Goal: Find contact information: Find contact information

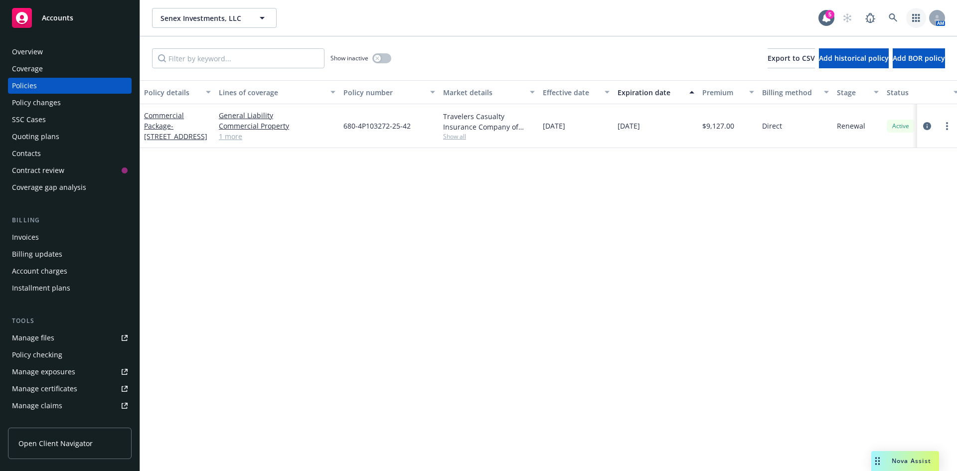
click at [908, 22] on link "button" at bounding box center [916, 18] width 20 height 20
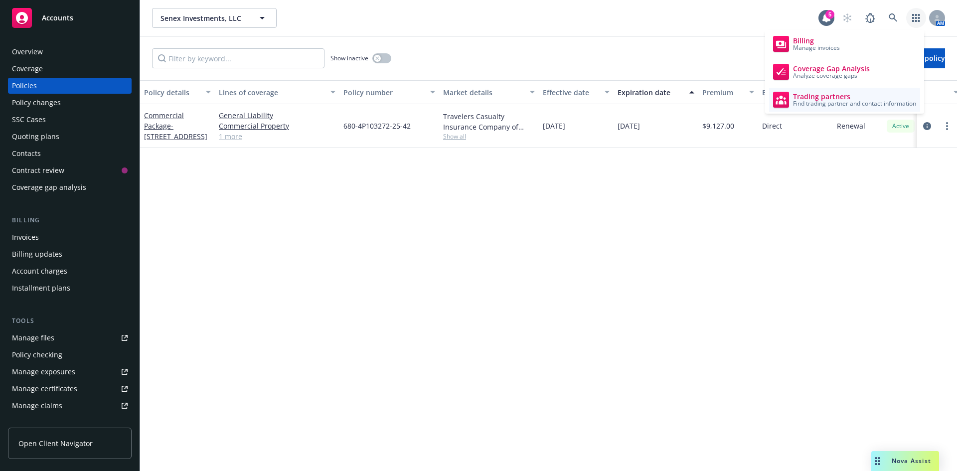
click at [853, 105] on span "Find trading partner and contact information" at bounding box center [854, 104] width 123 height 6
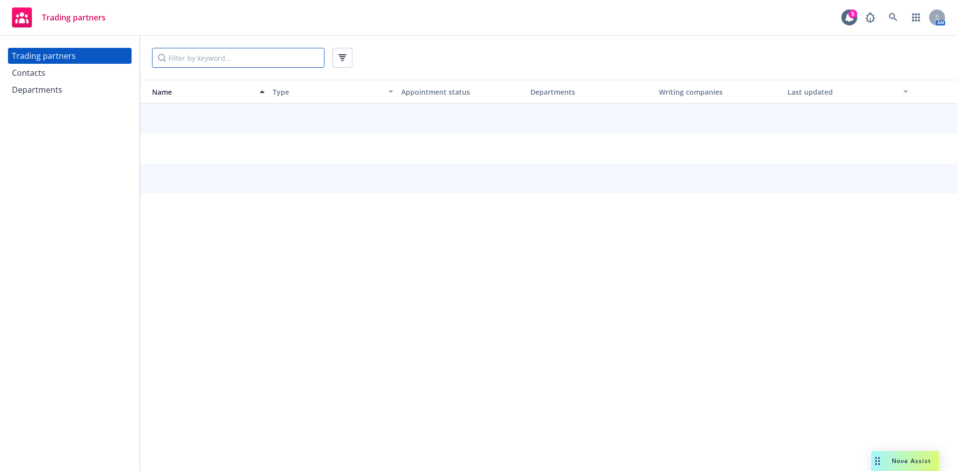
click at [181, 62] on input "Filter by keyword..." at bounding box center [238, 58] width 172 height 20
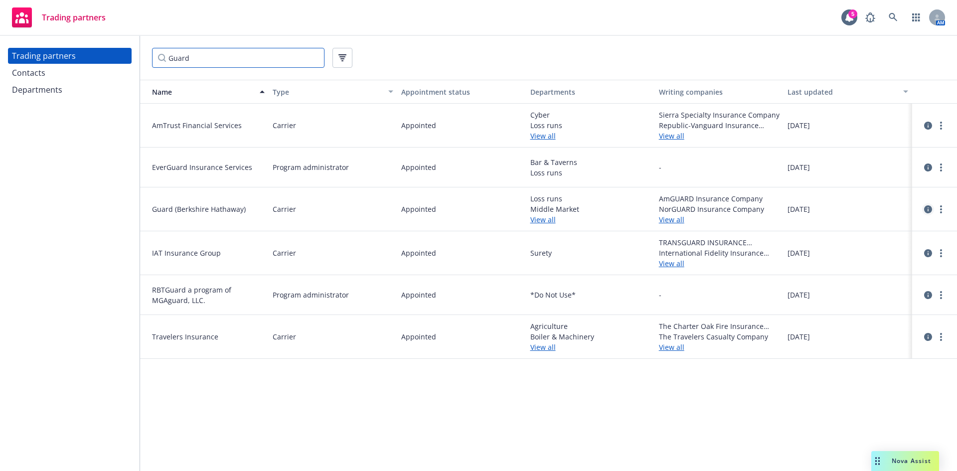
type input "Guard"
click at [927, 211] on icon "circleInformation" at bounding box center [928, 209] width 8 height 8
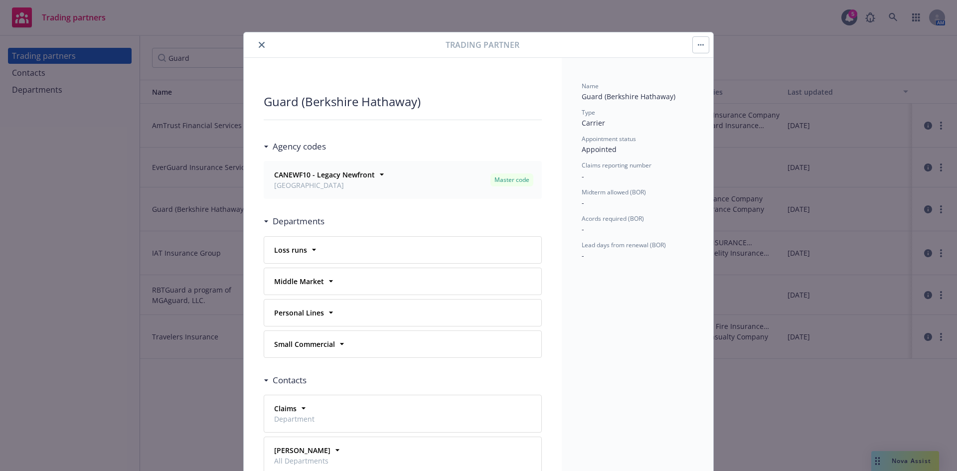
click at [259, 44] on icon "close" at bounding box center [262, 45] width 6 height 6
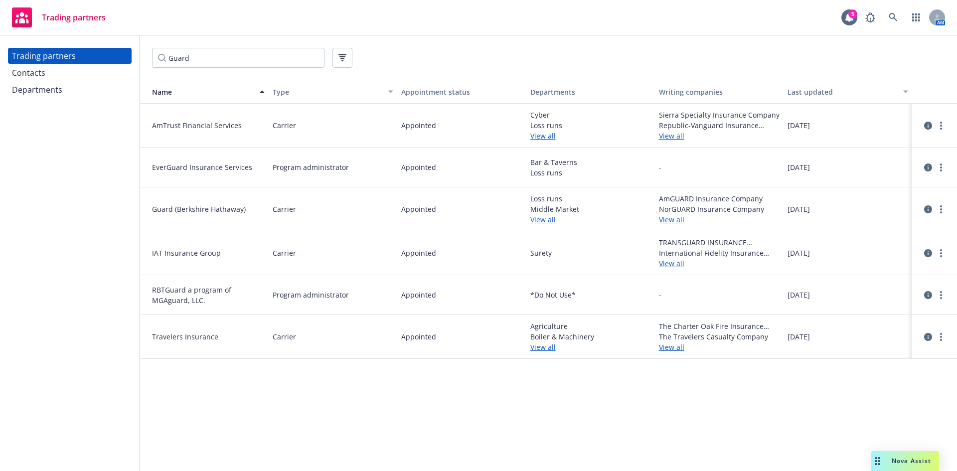
click at [390, 394] on div "Name Type Appointment status Departments Writing companies Last updated AmTrust…" at bounding box center [548, 275] width 817 height 391
click at [927, 210] on icon "circleInformation" at bounding box center [928, 209] width 8 height 8
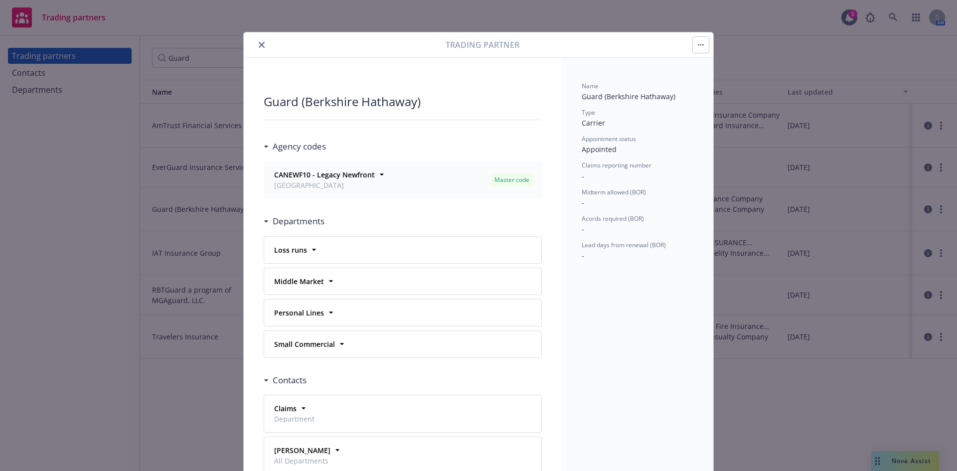
click at [259, 45] on icon "close" at bounding box center [262, 45] width 6 height 6
